Goal: Task Accomplishment & Management: Manage account settings

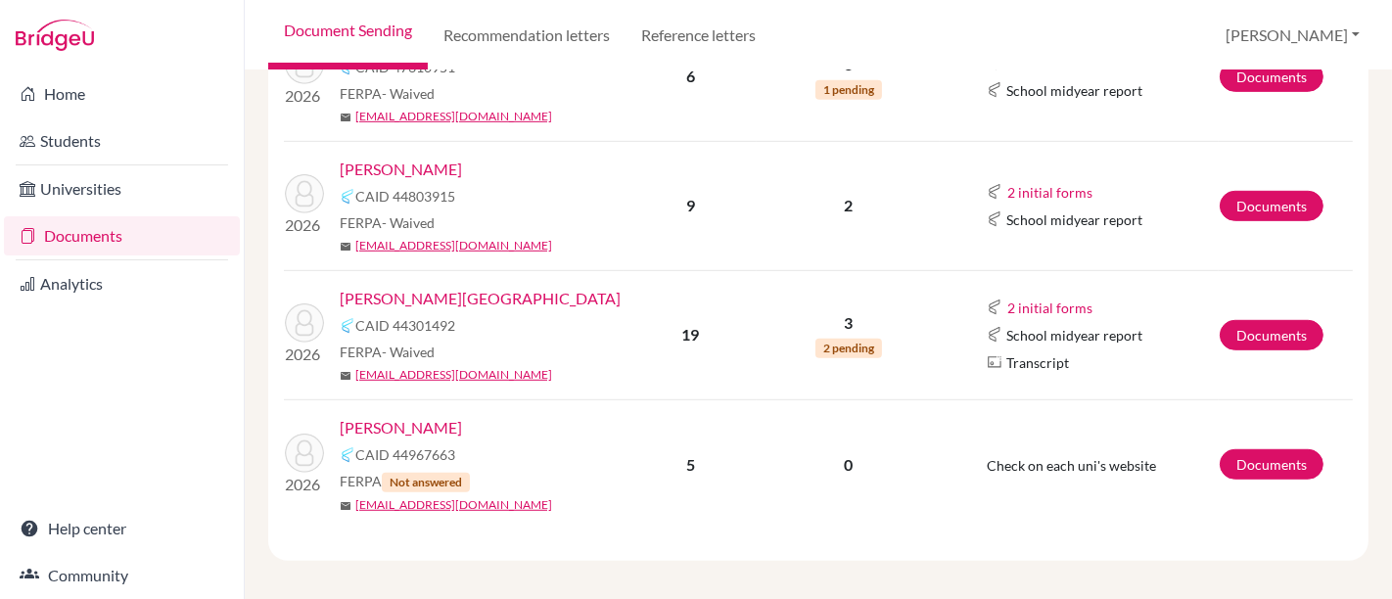
scroll to position [987, 0]
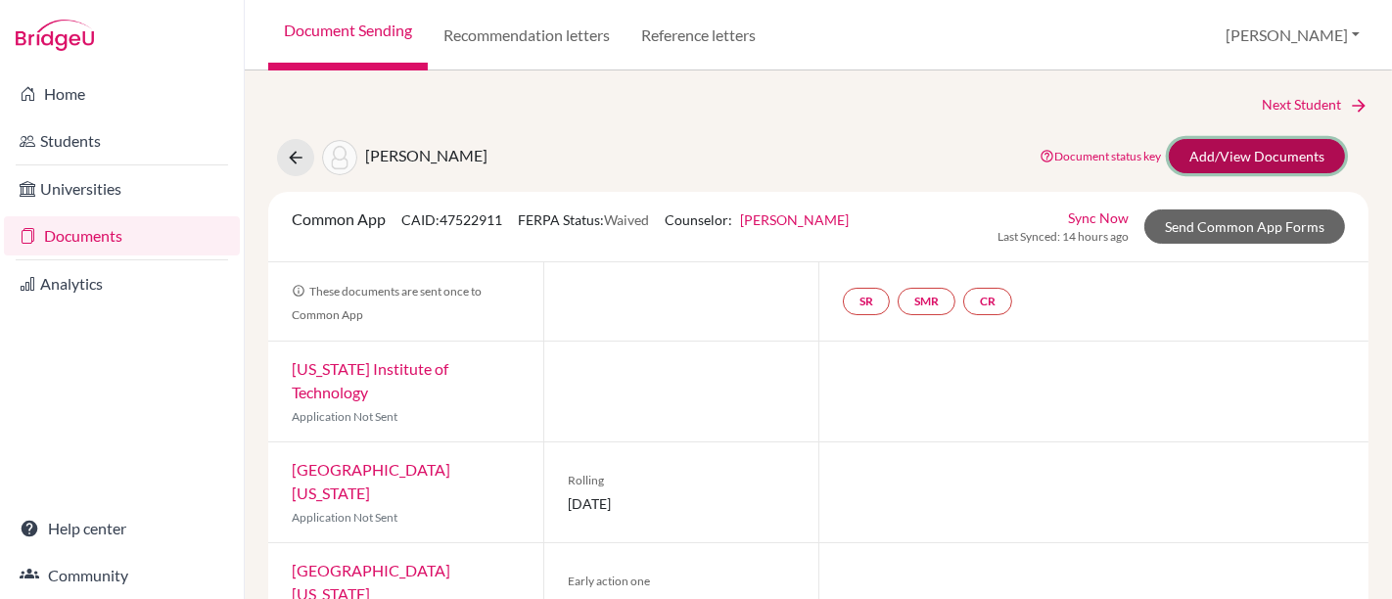
click at [1242, 147] on link "Add/View Documents" at bounding box center [1257, 156] width 176 height 34
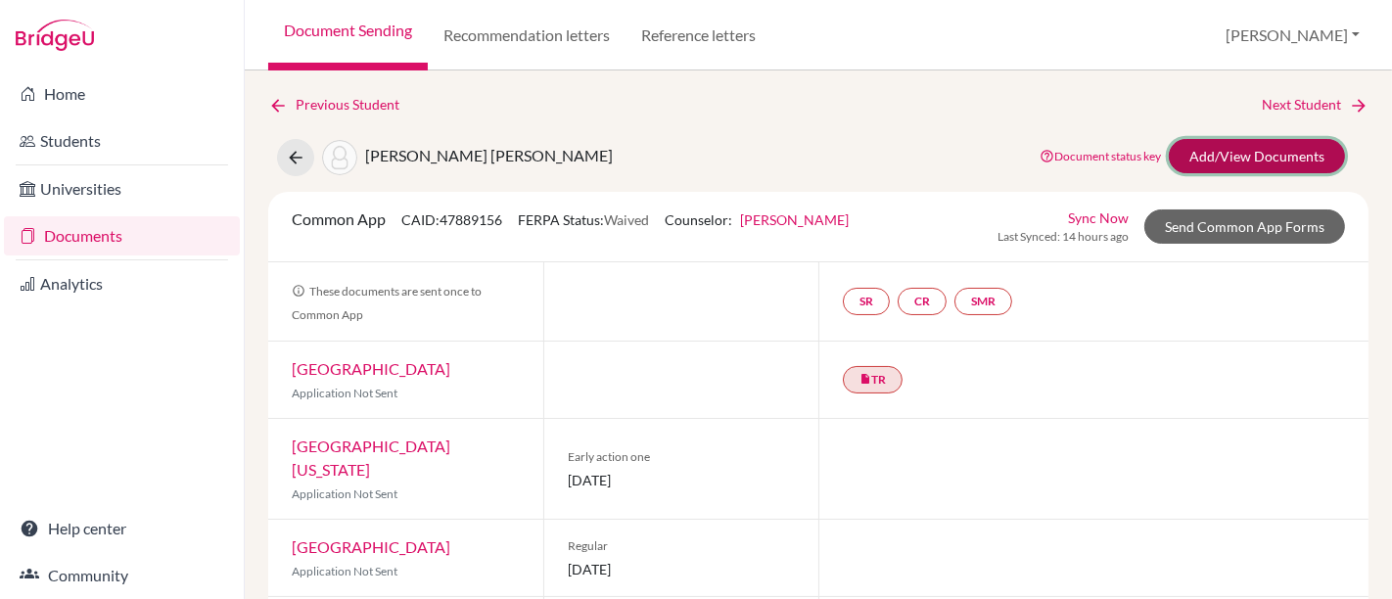
click at [1223, 154] on link "Add/View Documents" at bounding box center [1257, 156] width 176 height 34
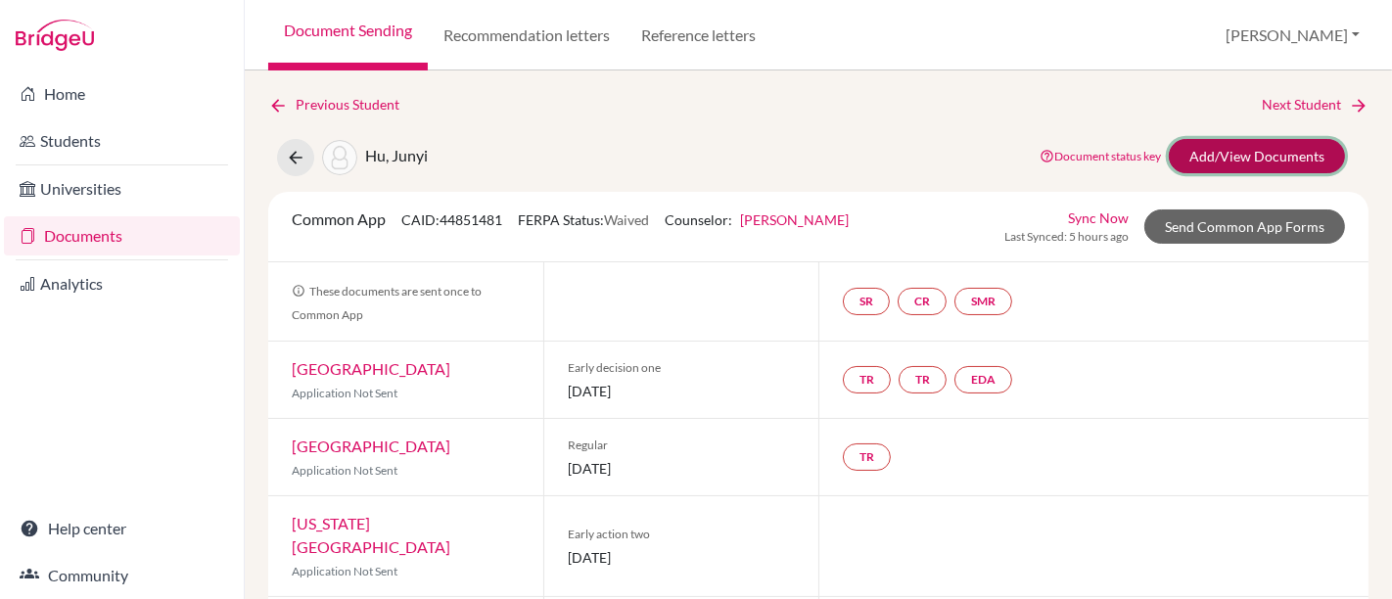
click at [1206, 155] on link "Add/View Documents" at bounding box center [1257, 156] width 176 height 34
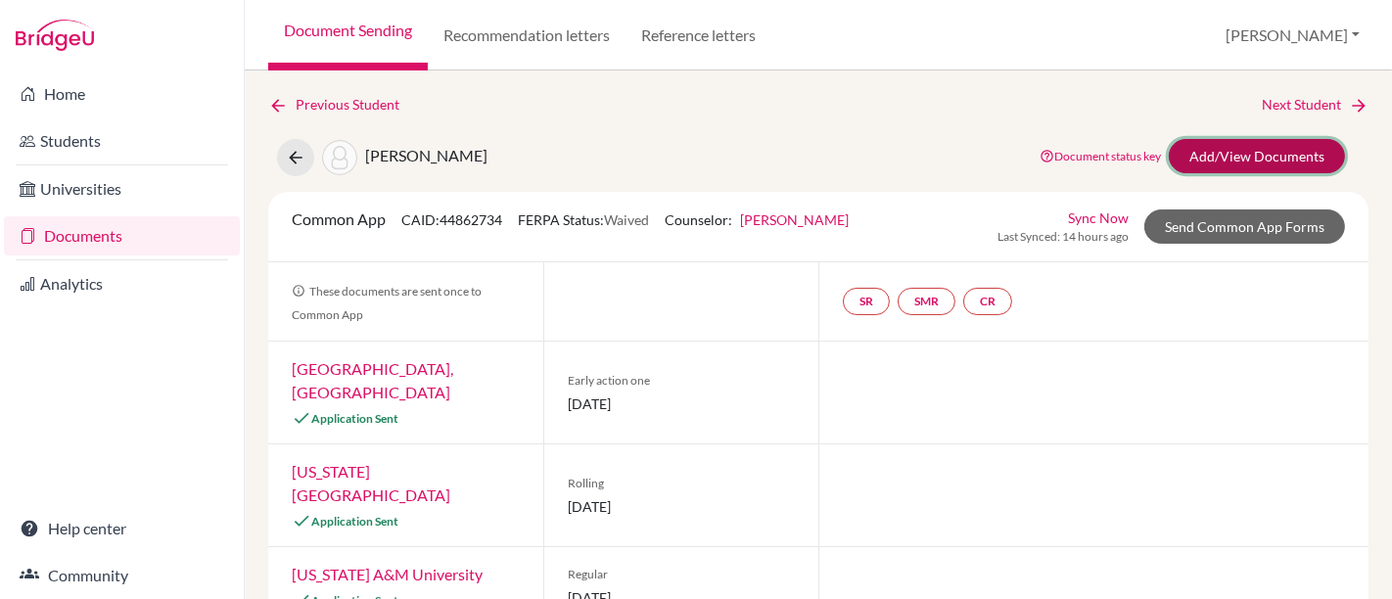
click at [1259, 150] on link "Add/View Documents" at bounding box center [1257, 156] width 176 height 34
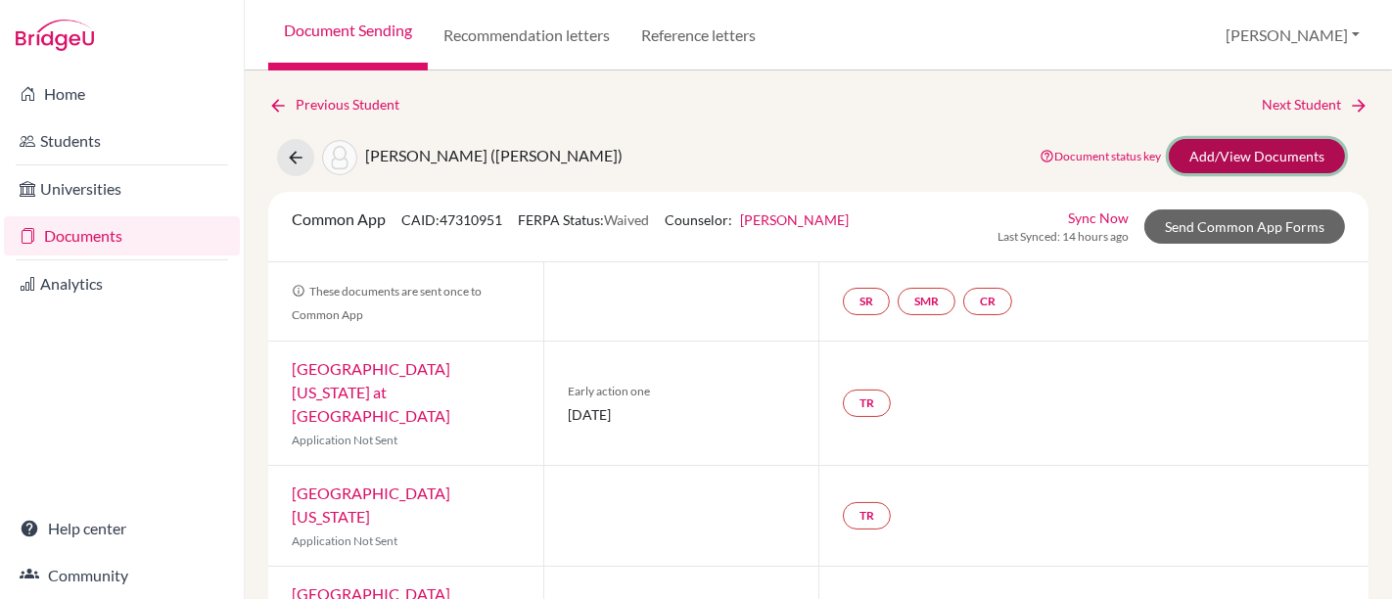
click at [1194, 152] on link "Add/View Documents" at bounding box center [1257, 156] width 176 height 34
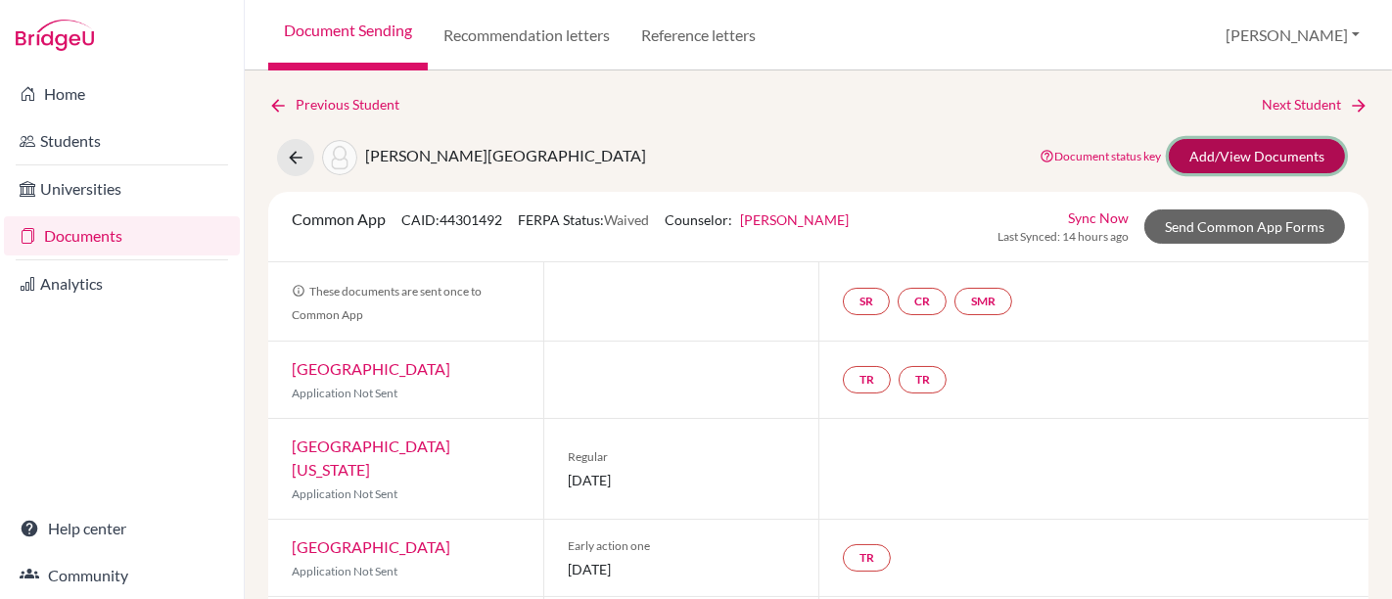
click at [1234, 158] on link "Add/View Documents" at bounding box center [1257, 156] width 176 height 34
